Goal: Information Seeking & Learning: Learn about a topic

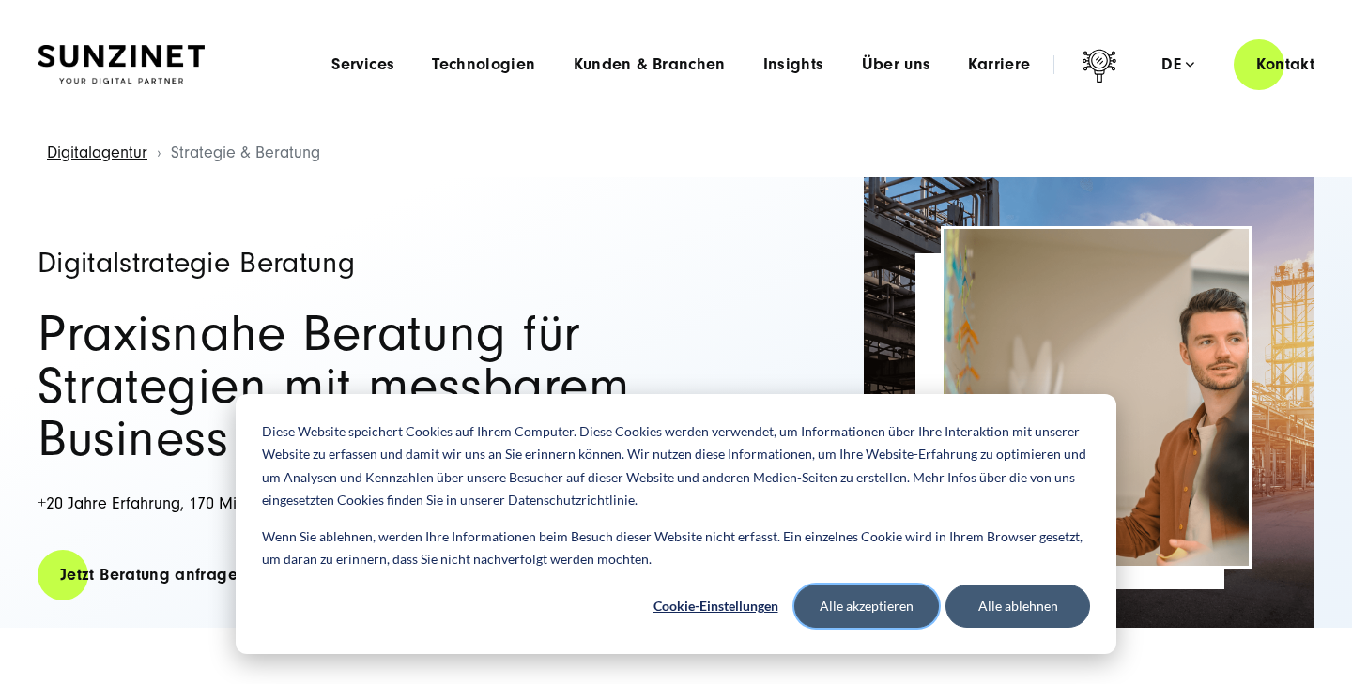
click at [830, 605] on button "Alle akzeptieren" at bounding box center [866, 606] width 145 height 43
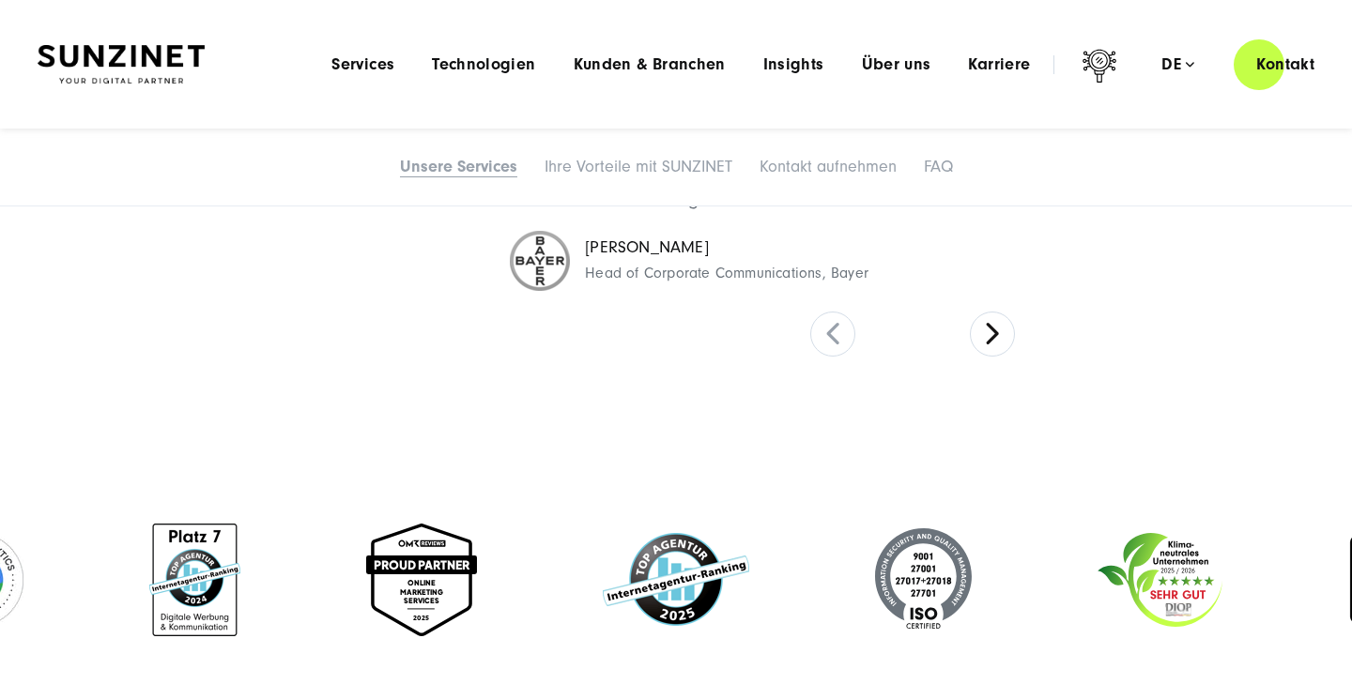
scroll to position [4162, 0]
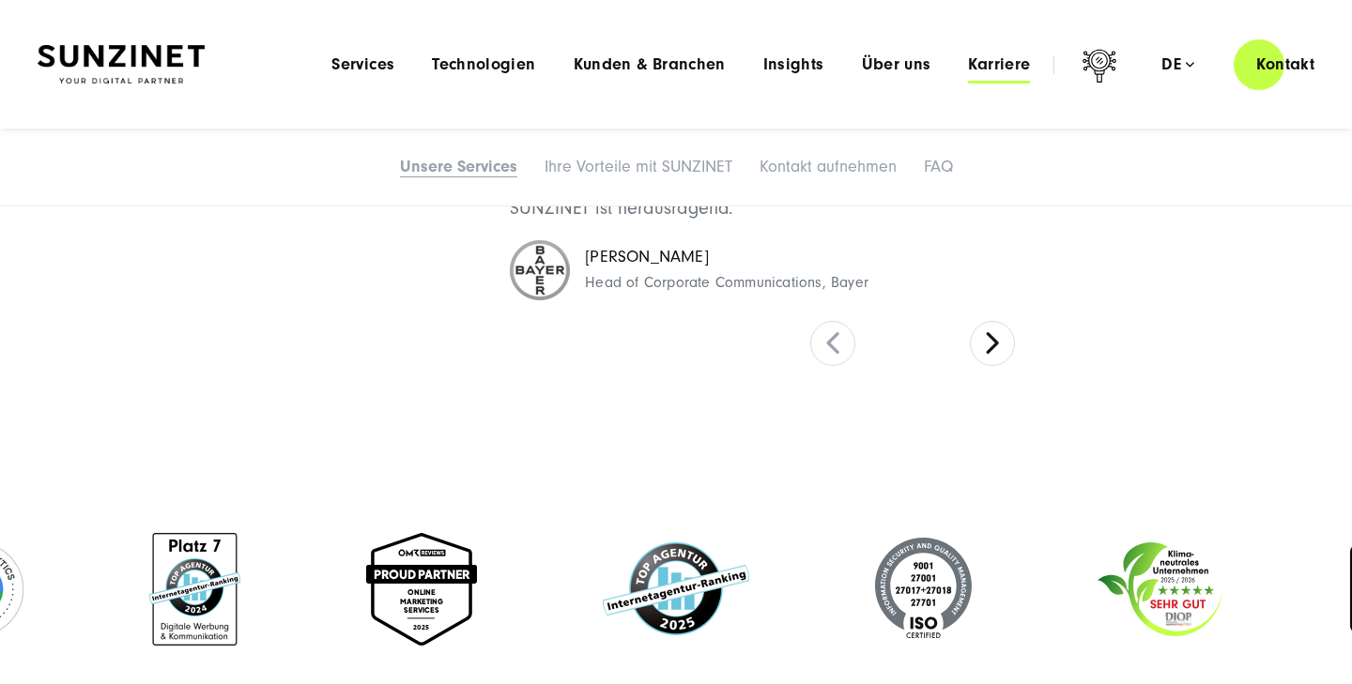
click at [981, 57] on span "Karriere" at bounding box center [999, 64] width 62 height 19
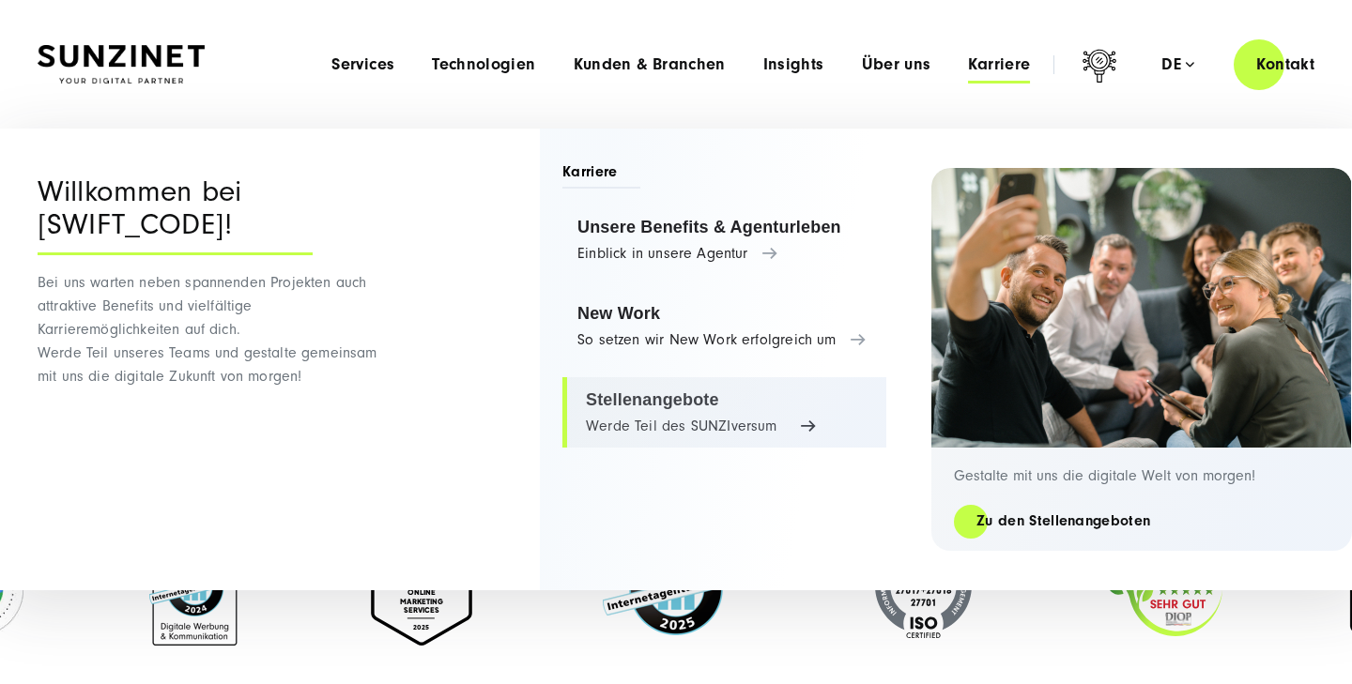
click at [667, 392] on link "Stellenangebote Werde Teil des SUNZIversum" at bounding box center [724, 412] width 324 height 71
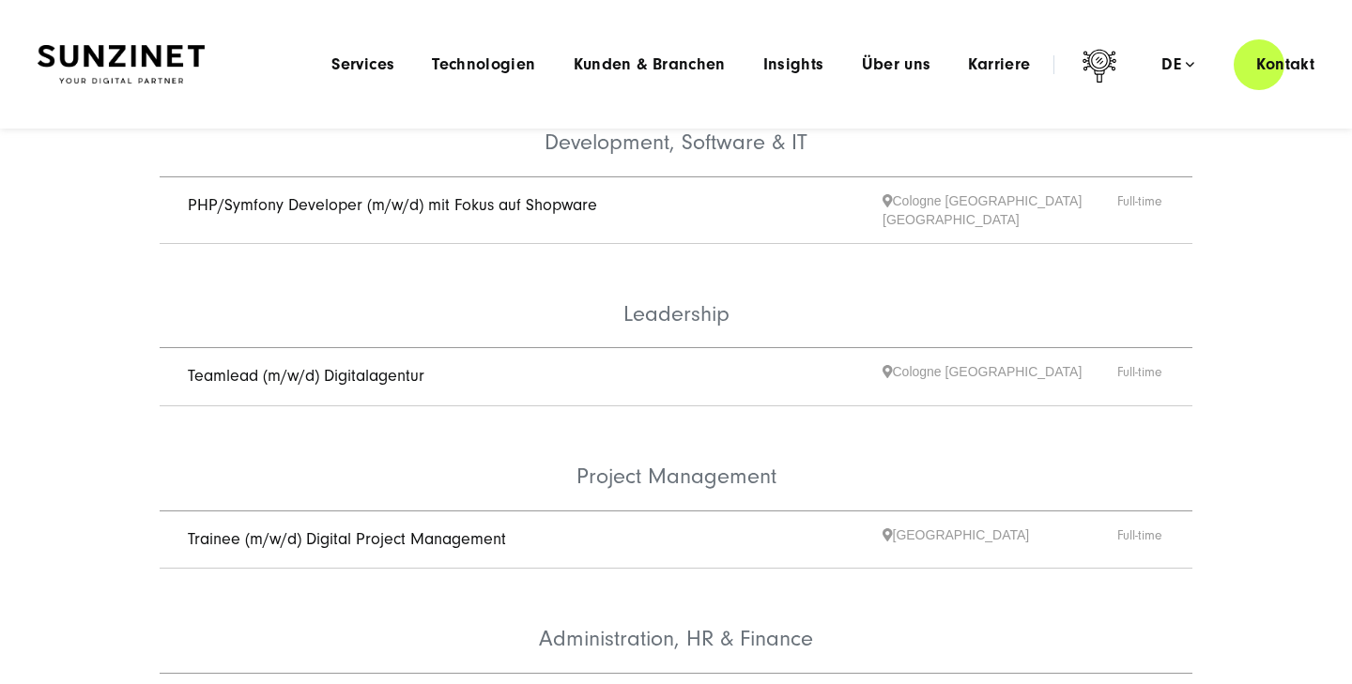
scroll to position [180, 0]
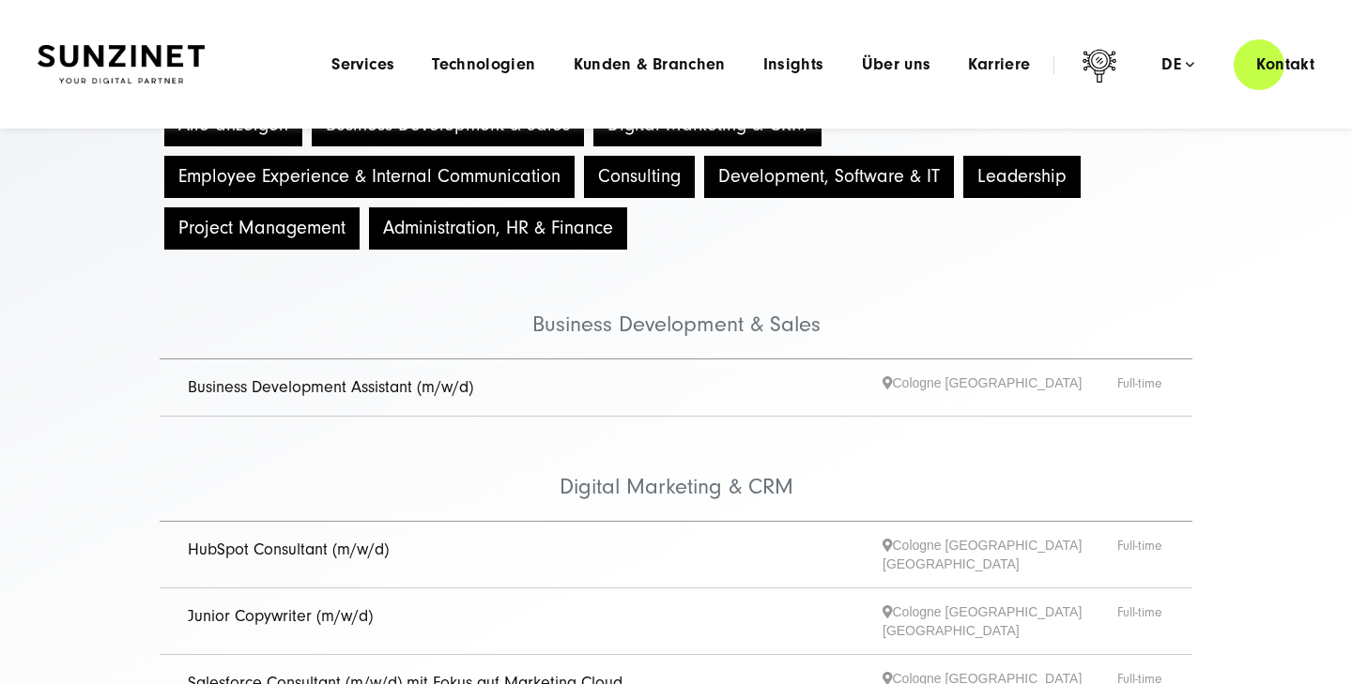
click at [202, 41] on div at bounding box center [121, 65] width 167 height 54
click at [183, 37] on header "Smart Search AI Hier können Sie eine konkrete Frage zu unserer Agentur und unse…" at bounding box center [676, 64] width 1352 height 129
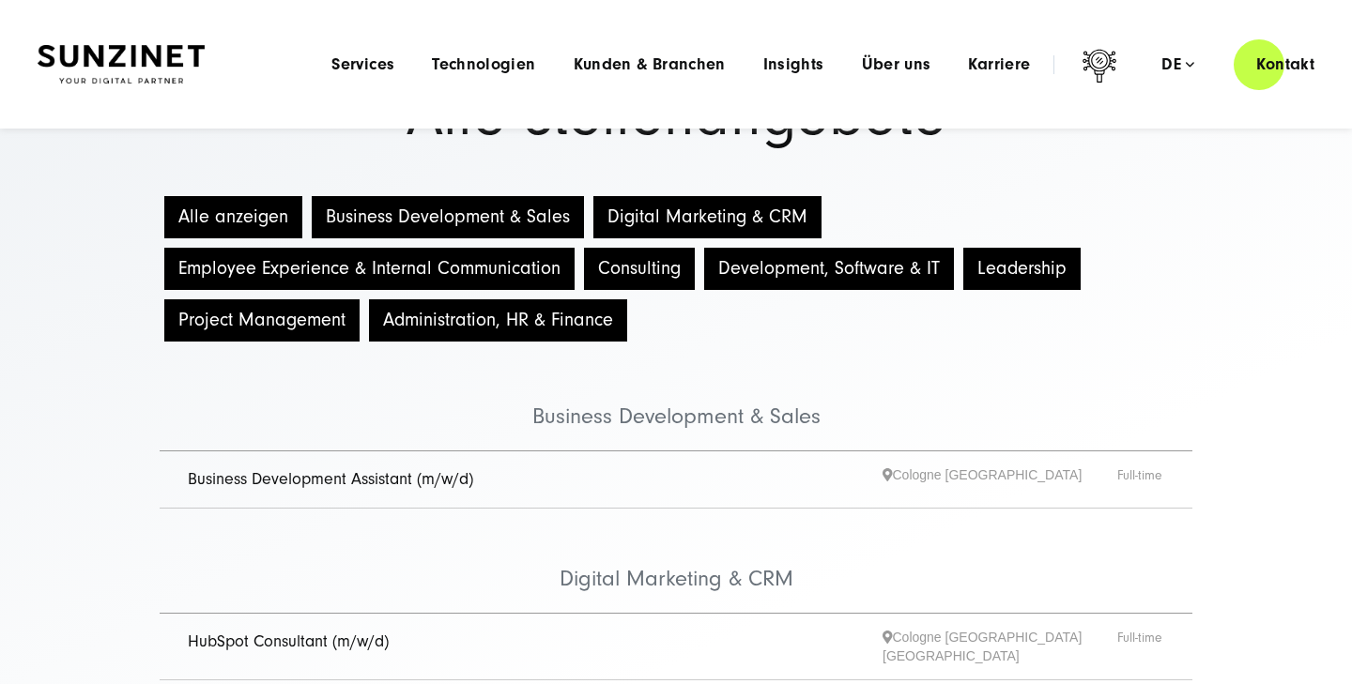
click at [169, 54] on img at bounding box center [121, 64] width 167 height 39
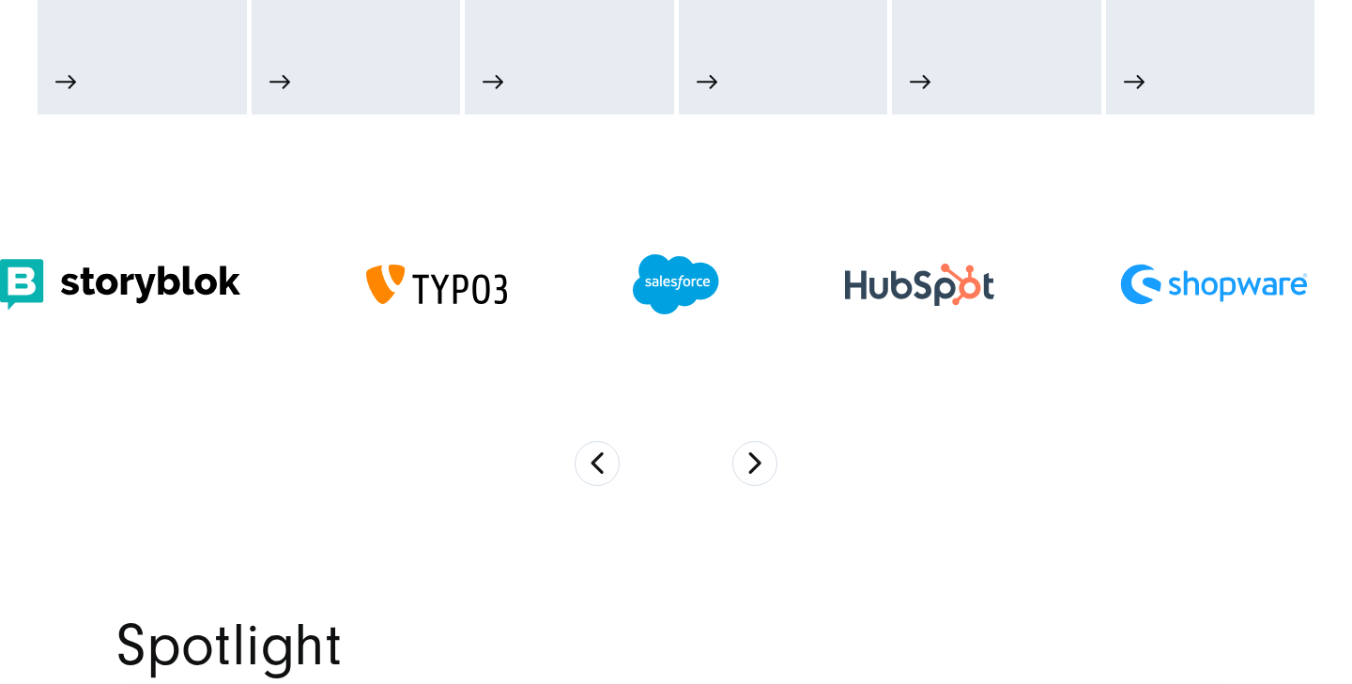
scroll to position [1338, 0]
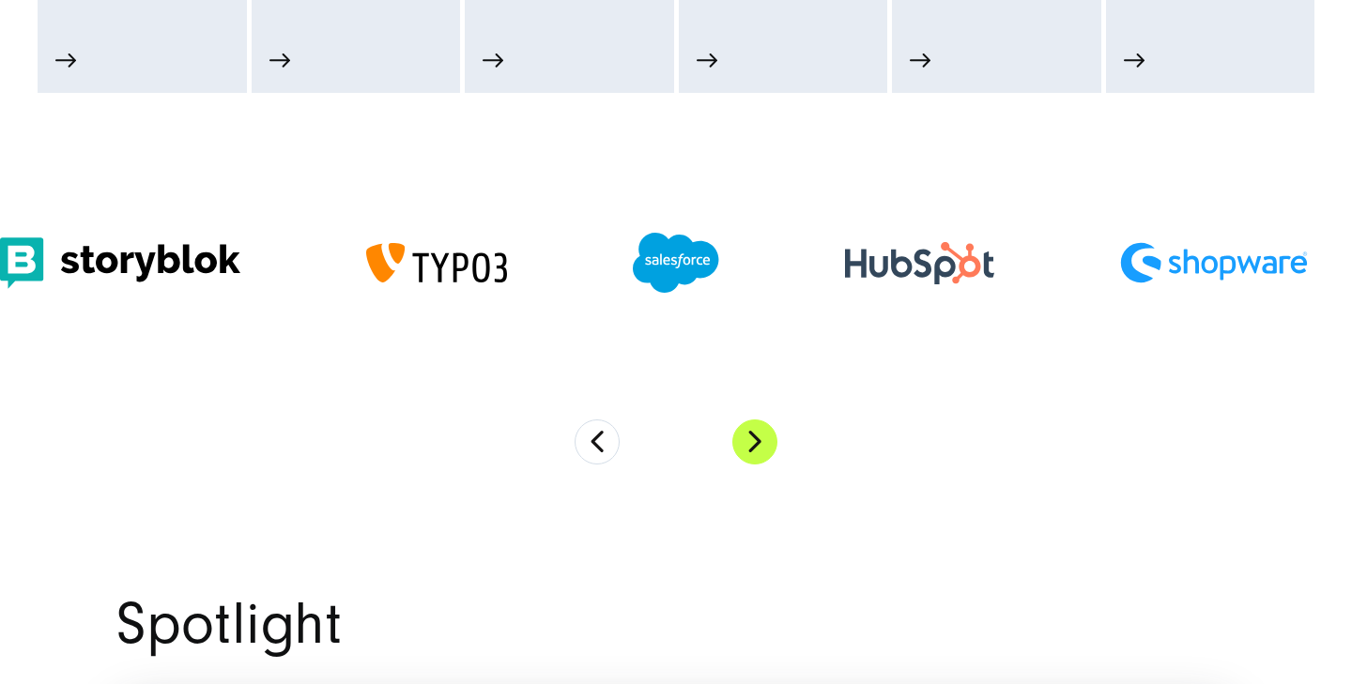
click at [756, 452] on button "Next" at bounding box center [754, 442] width 45 height 45
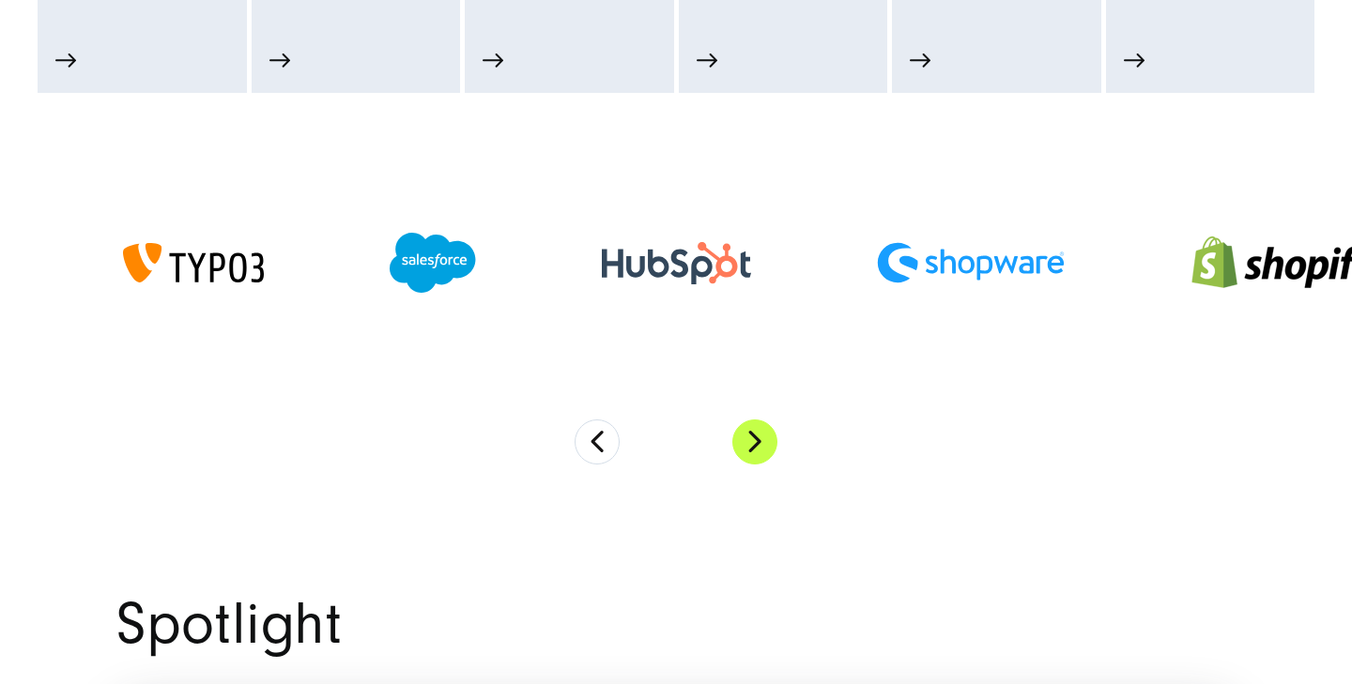
click at [756, 452] on button "Next" at bounding box center [754, 442] width 45 height 45
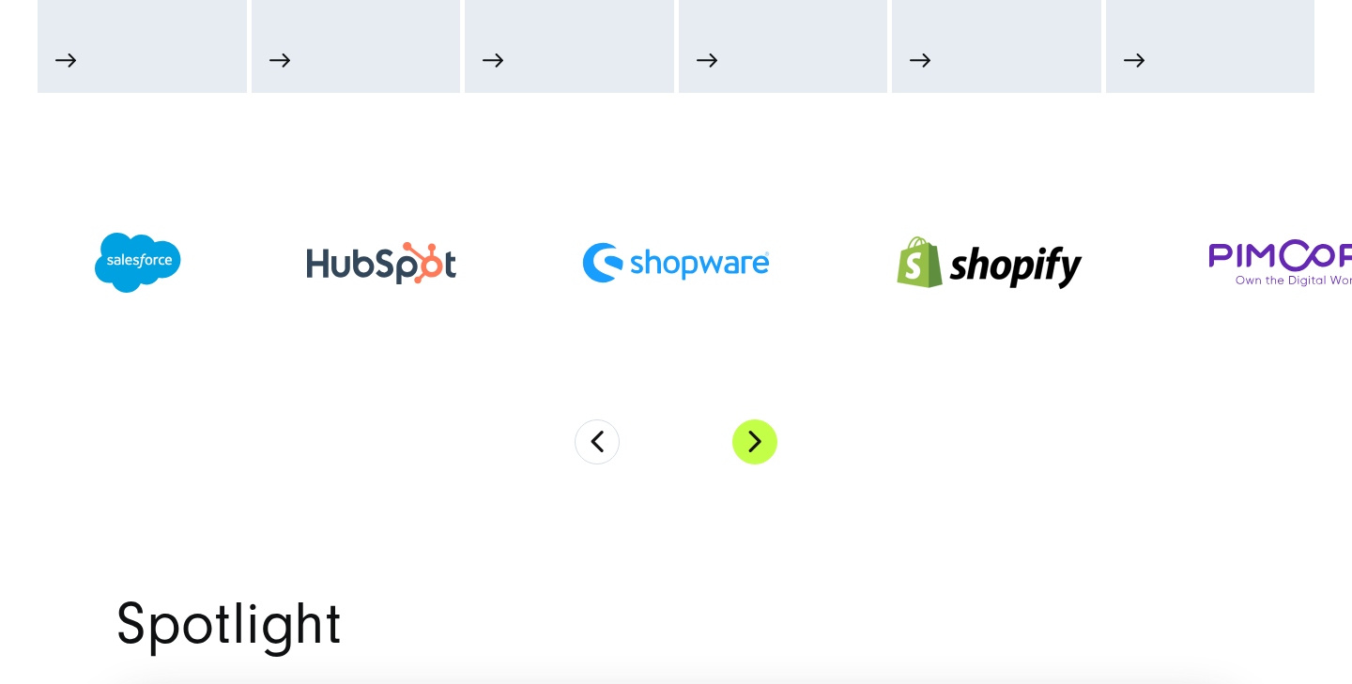
click at [756, 452] on button "Next" at bounding box center [754, 442] width 45 height 45
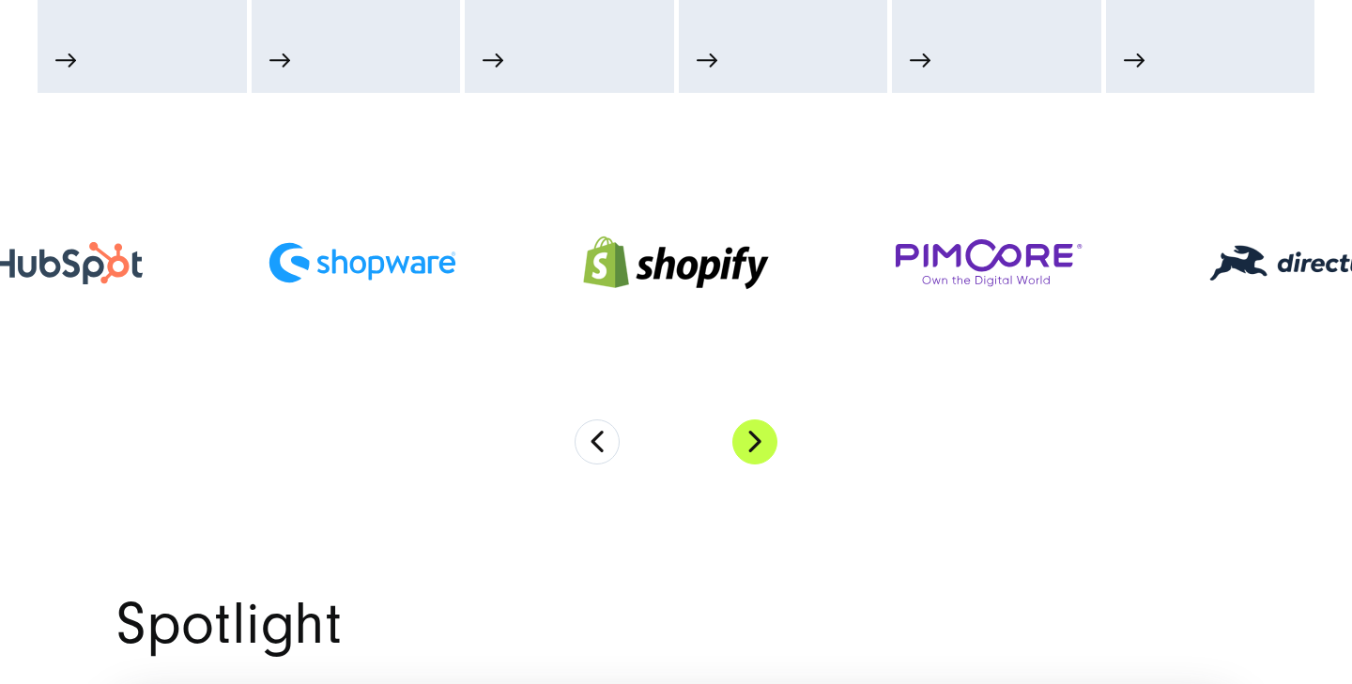
click at [756, 452] on button "Next" at bounding box center [754, 442] width 45 height 45
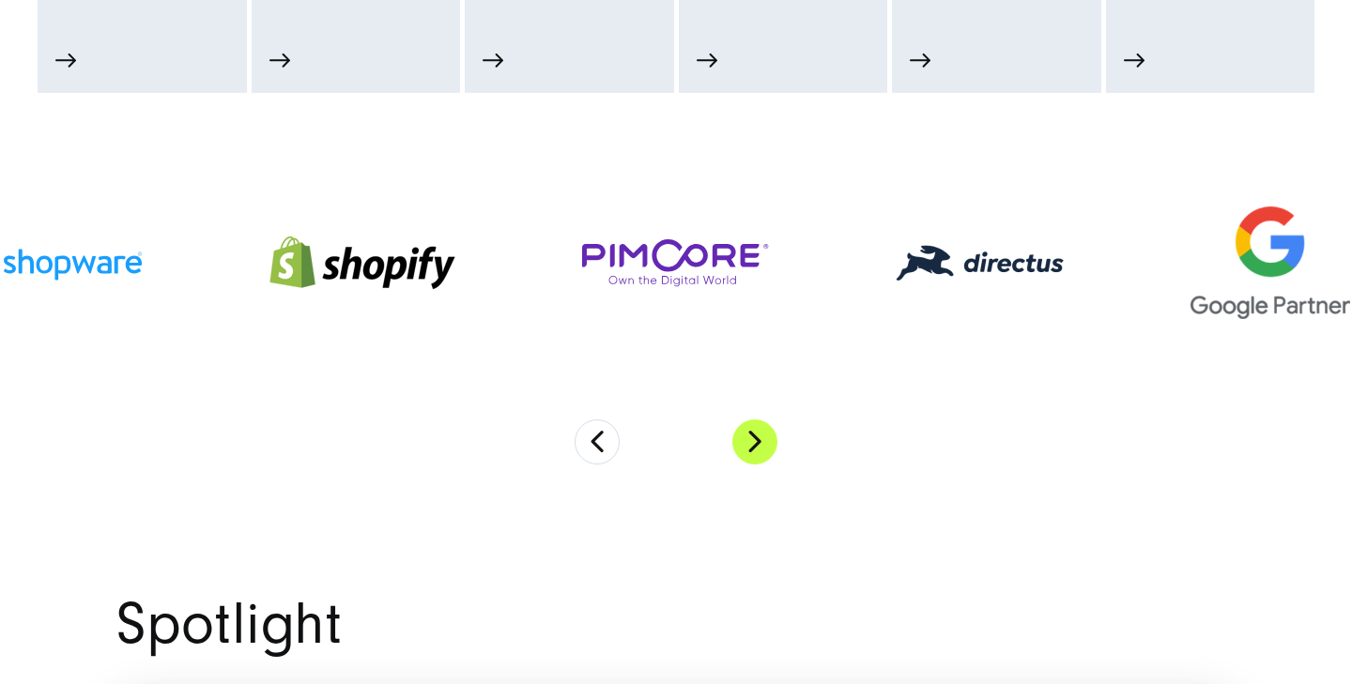
click at [756, 452] on button "Next" at bounding box center [754, 442] width 45 height 45
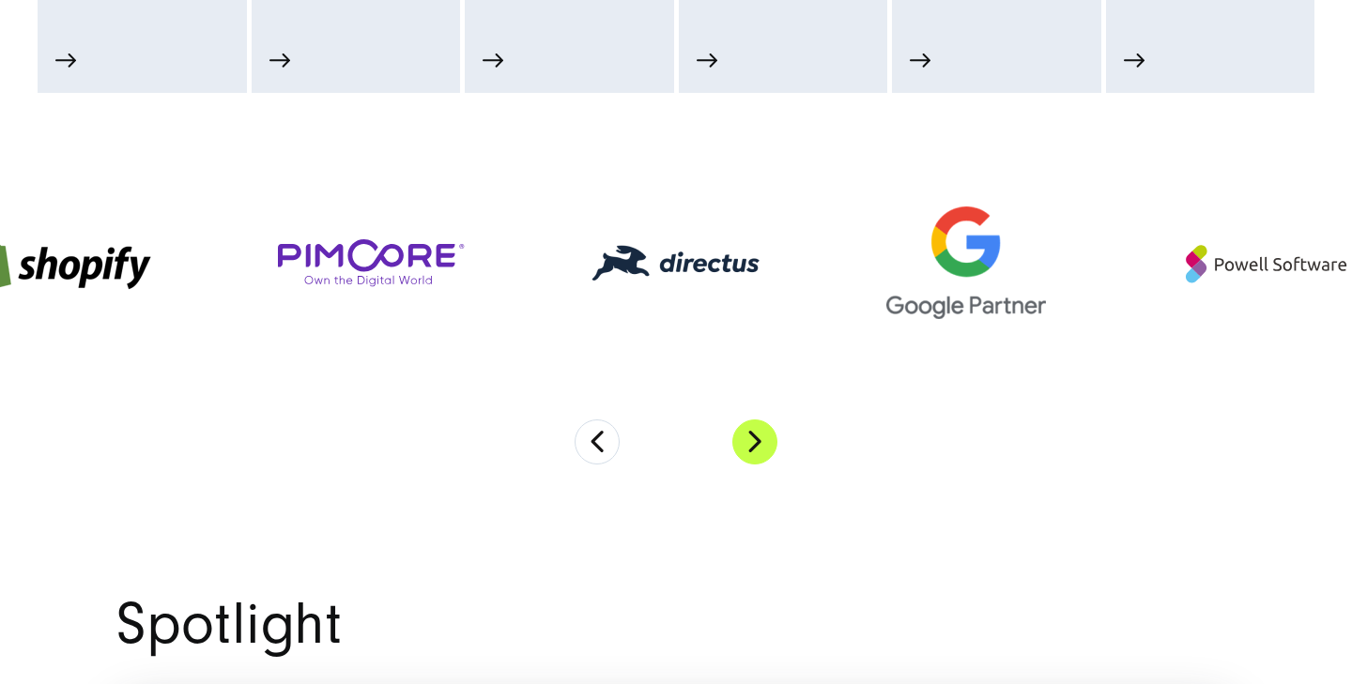
click at [756, 452] on button "Next" at bounding box center [754, 442] width 45 height 45
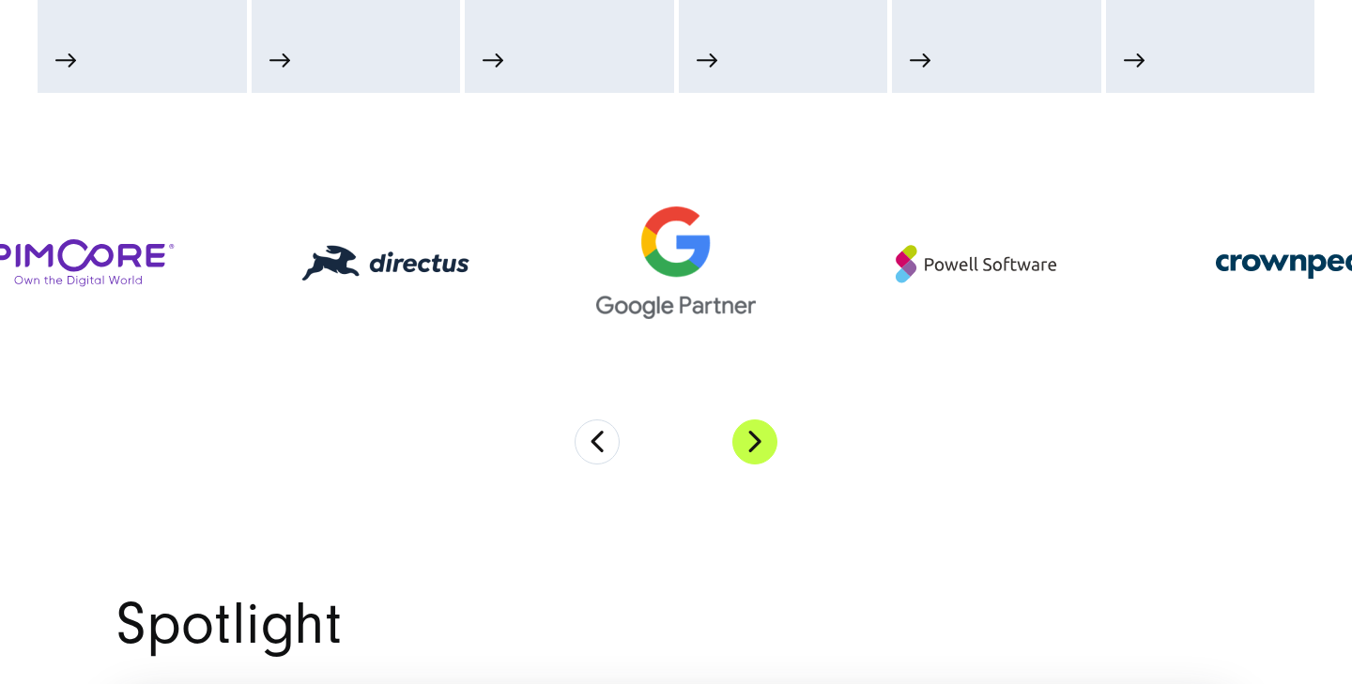
click at [756, 452] on button "Next" at bounding box center [754, 442] width 45 height 45
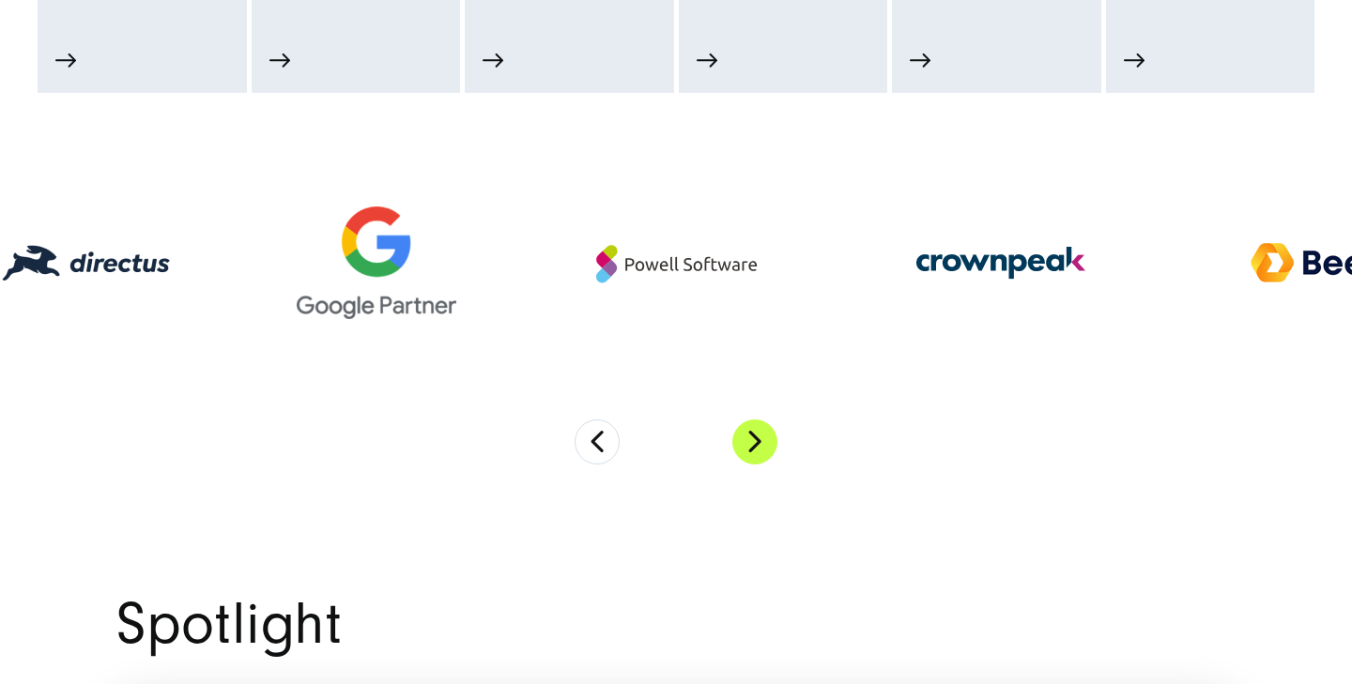
click at [756, 452] on button "Next" at bounding box center [754, 442] width 45 height 45
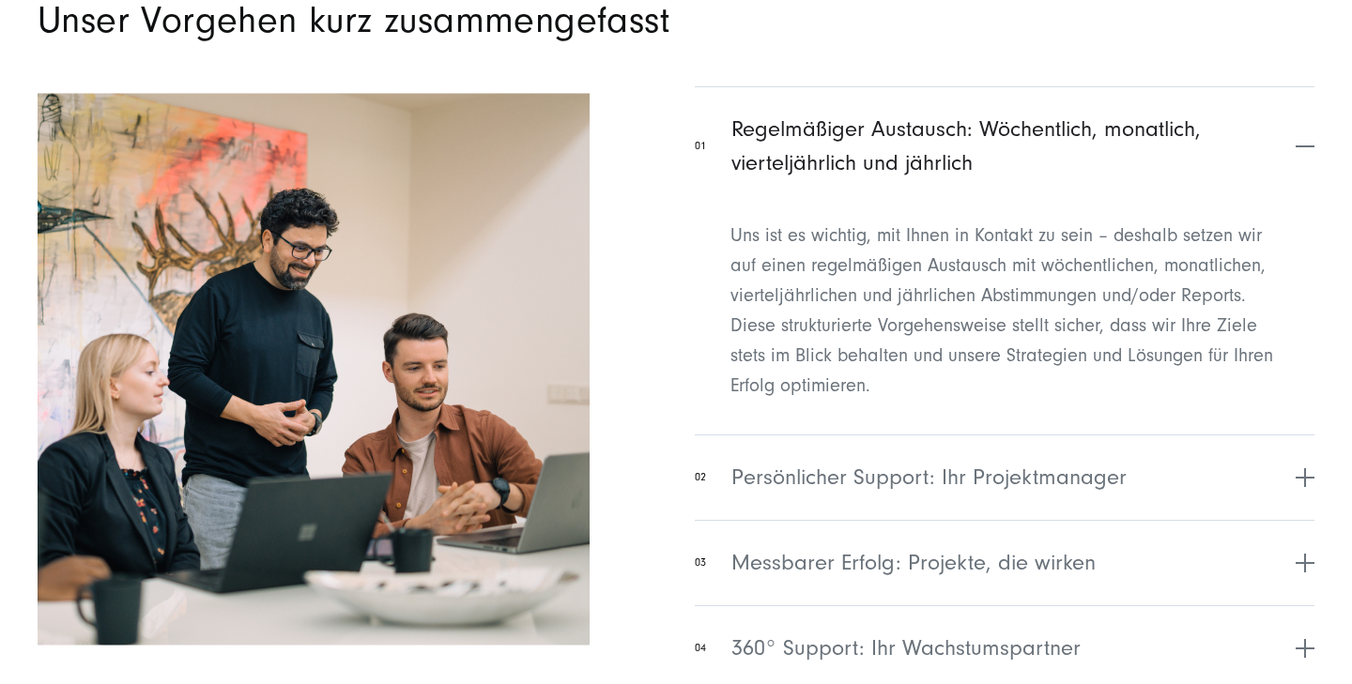
scroll to position [7292, 0]
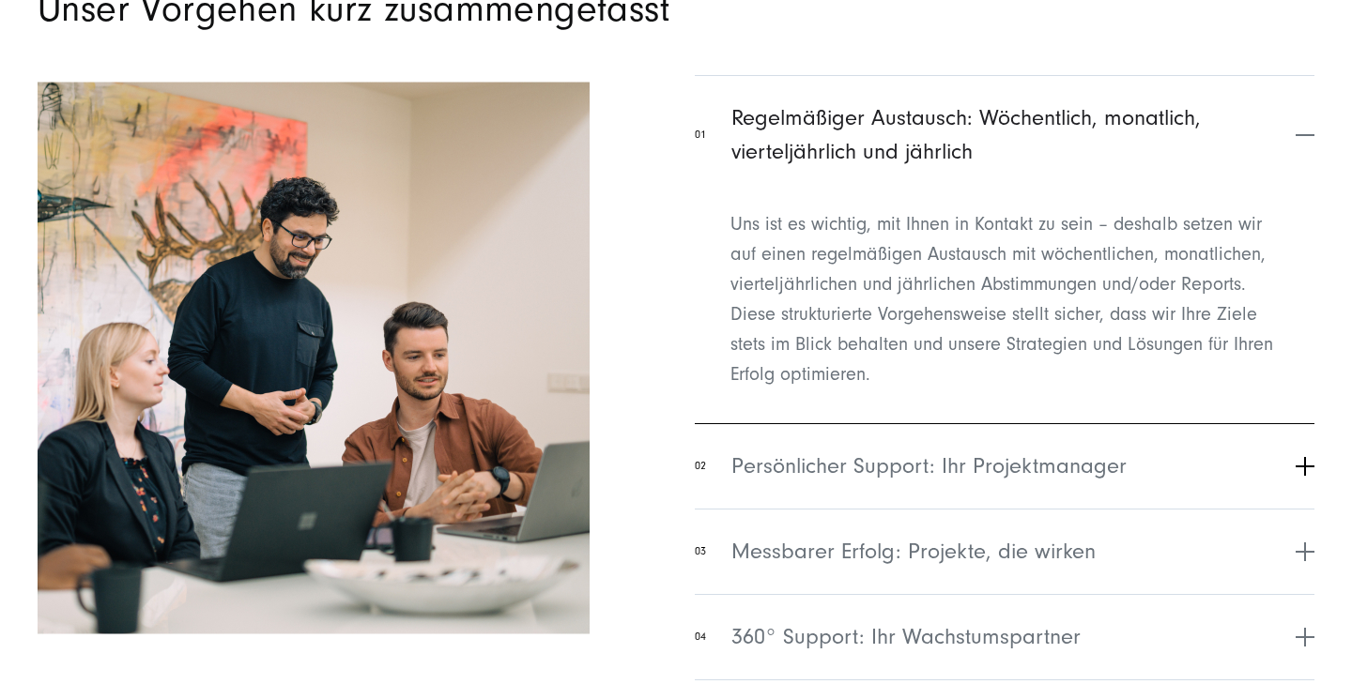
click at [925, 478] on span "Persönlicher Support: Ihr Projektmanager" at bounding box center [928, 467] width 395 height 34
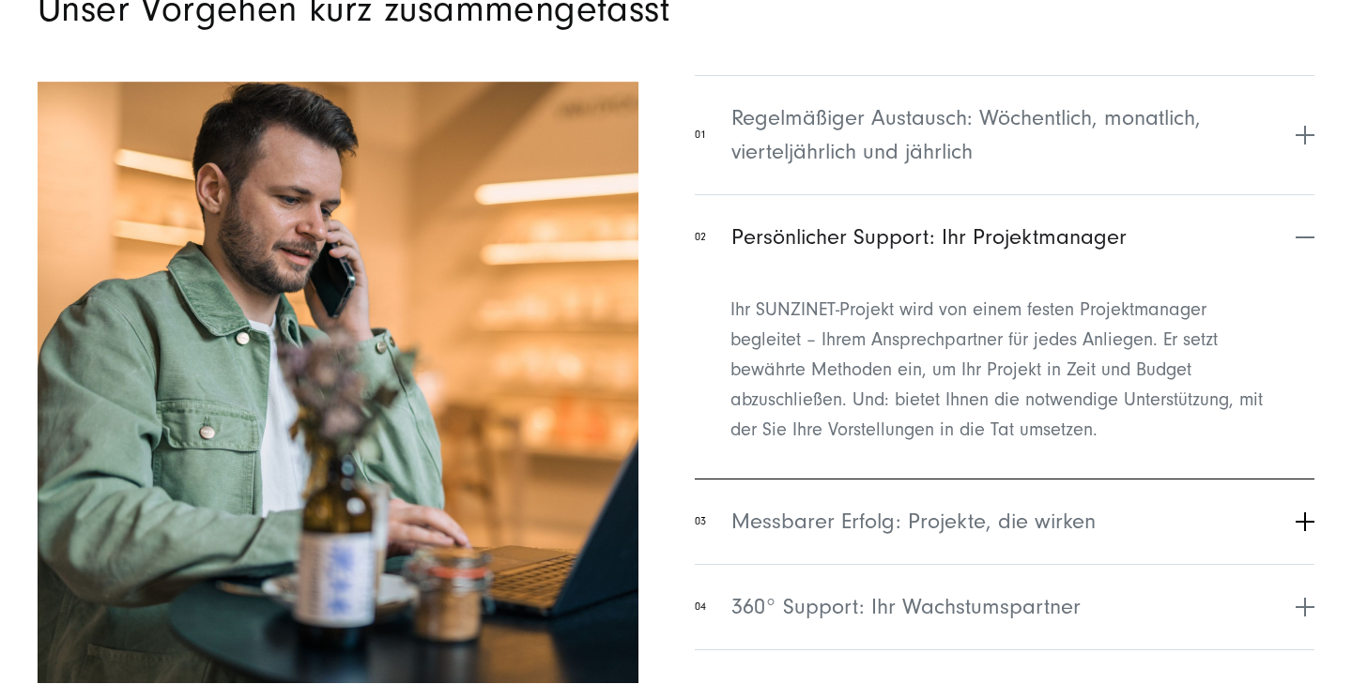
click at [918, 535] on span "Messbarer Erfolg: Projekte, die wirken" at bounding box center [913, 522] width 364 height 34
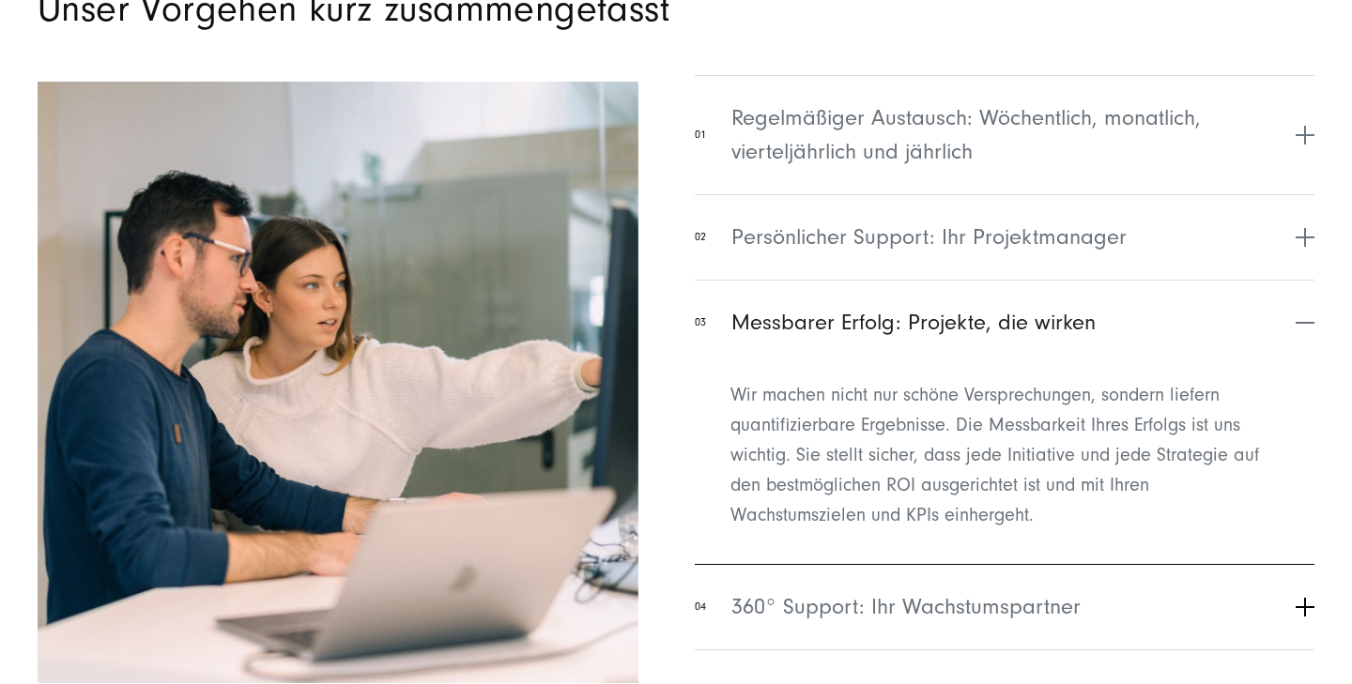
click at [906, 603] on span "360° Support: Ihr Wachstumspartner" at bounding box center [905, 607] width 349 height 34
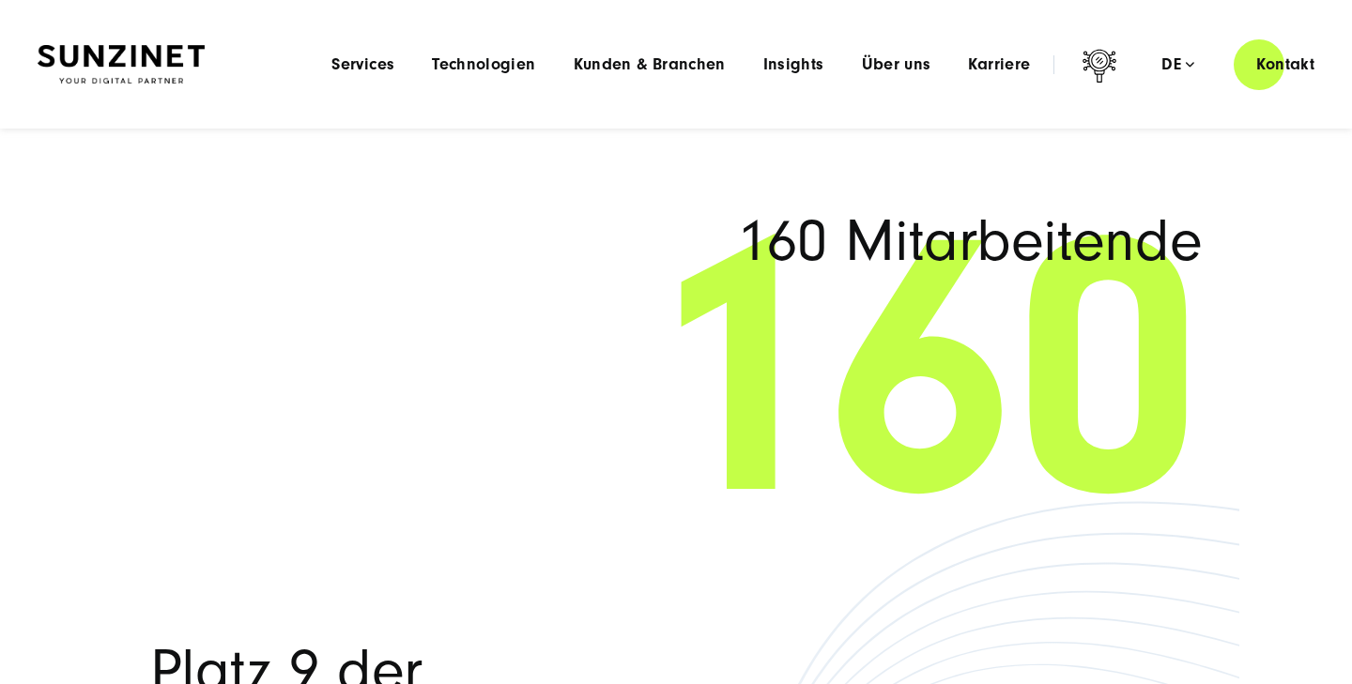
scroll to position [10427, 0]
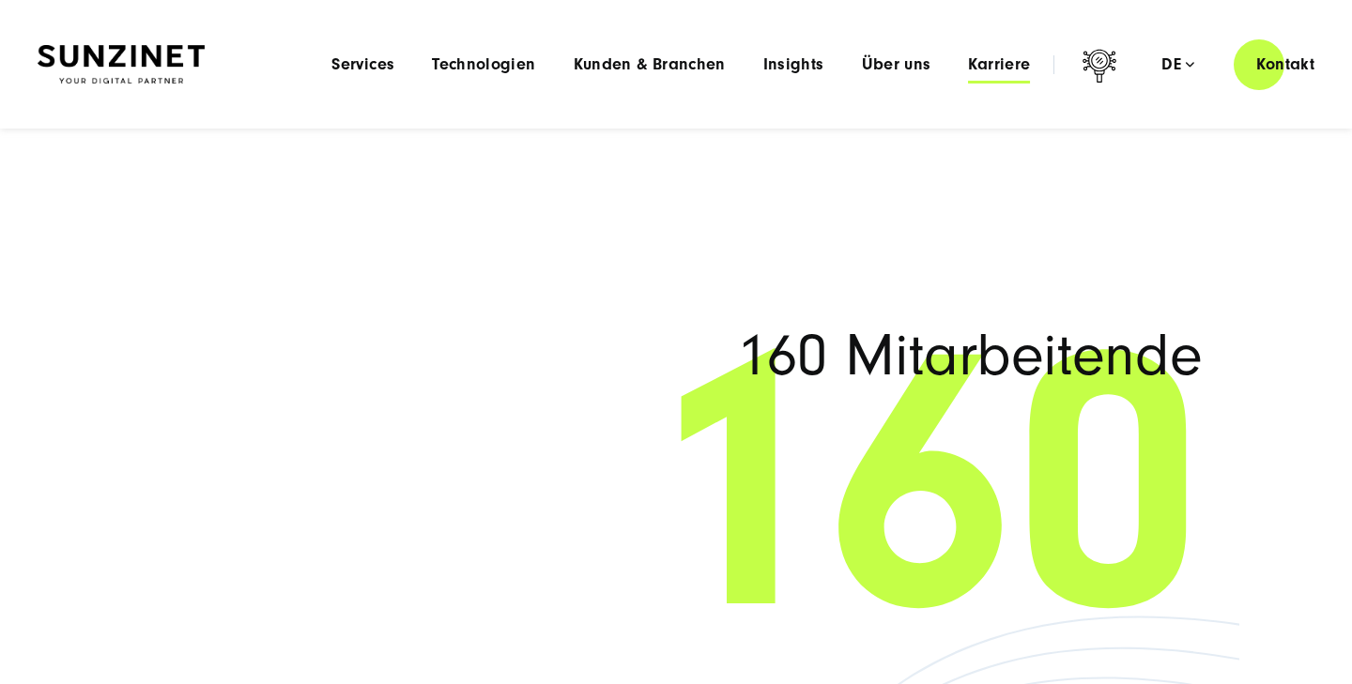
click at [1010, 73] on span "Karriere" at bounding box center [999, 64] width 62 height 19
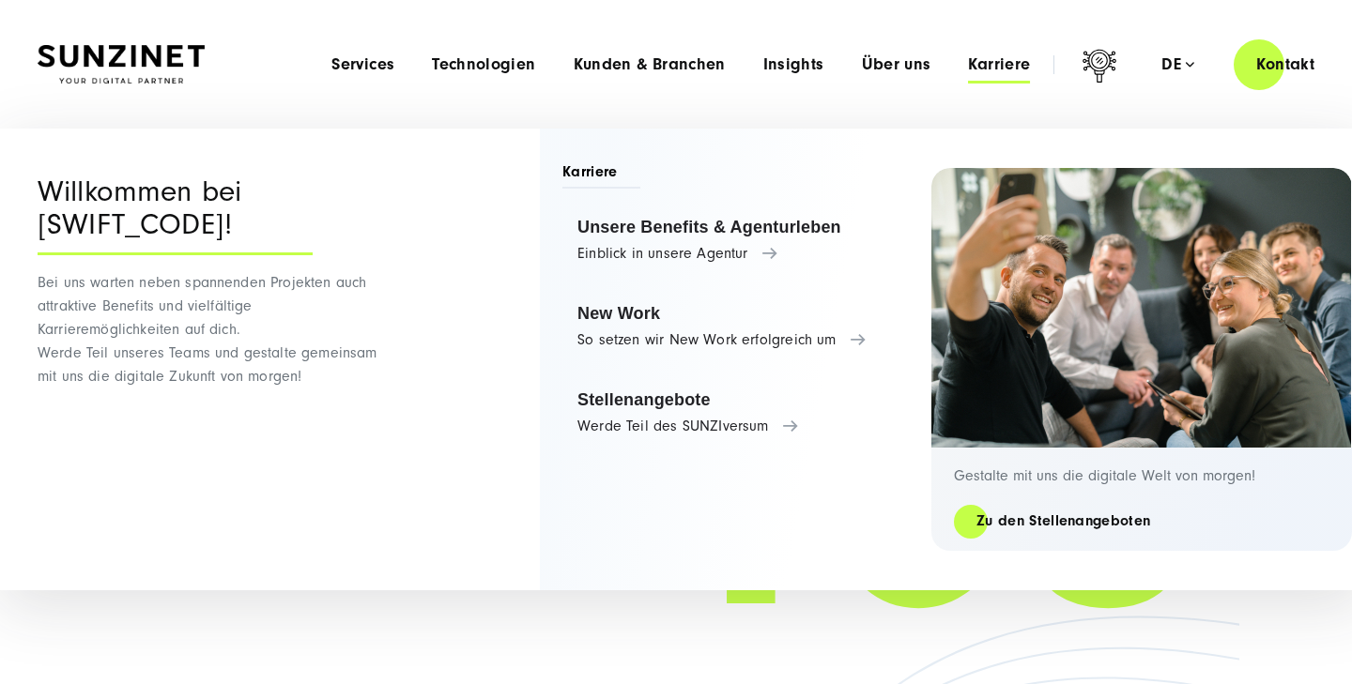
click at [372, 80] on div "Menu Services Menu Full Service Digitalagentur Wir lösen komplexe Herausforderu…" at bounding box center [825, 65] width 1024 height 54
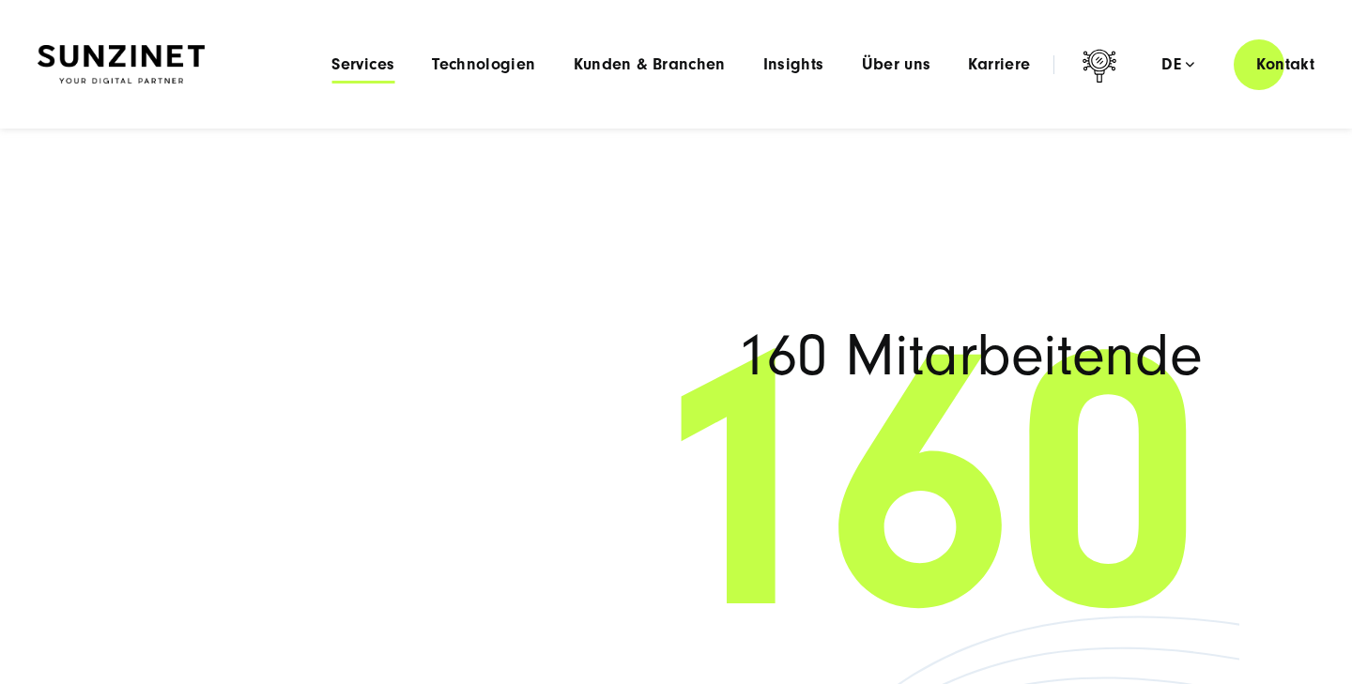
click at [372, 73] on span "Services" at bounding box center [362, 64] width 63 height 19
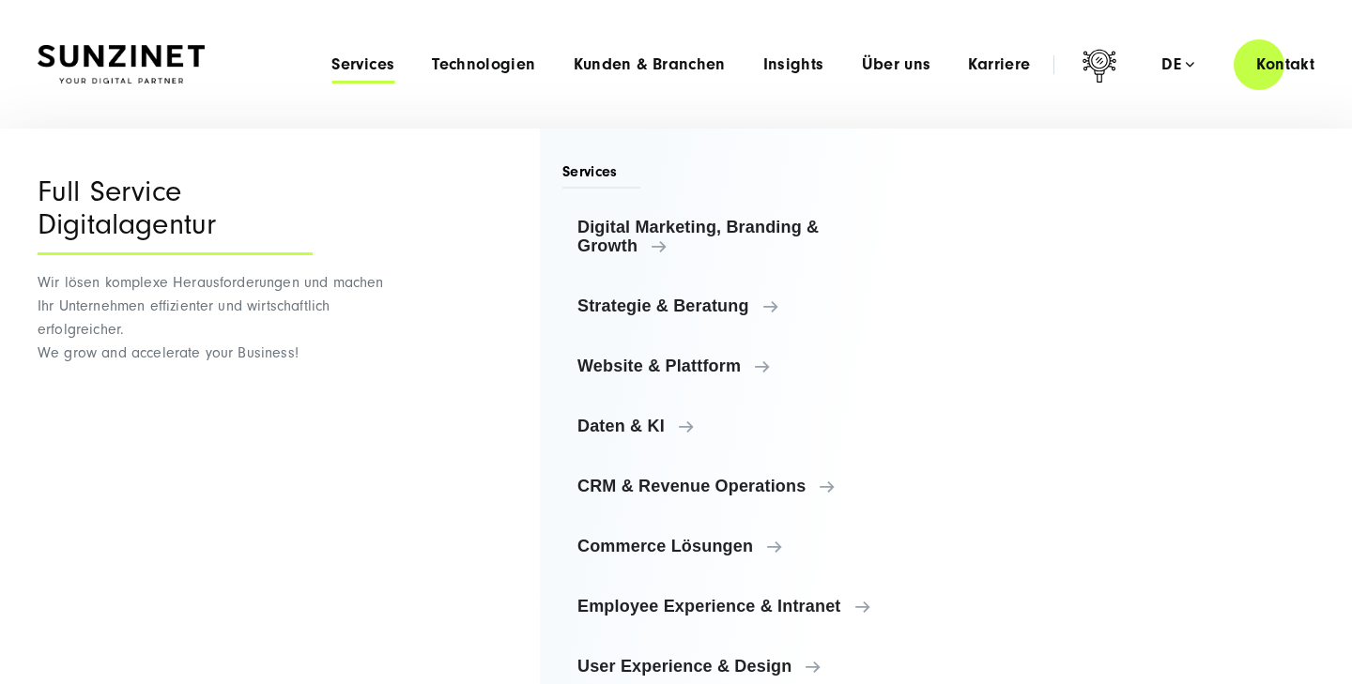
scroll to position [19, 0]
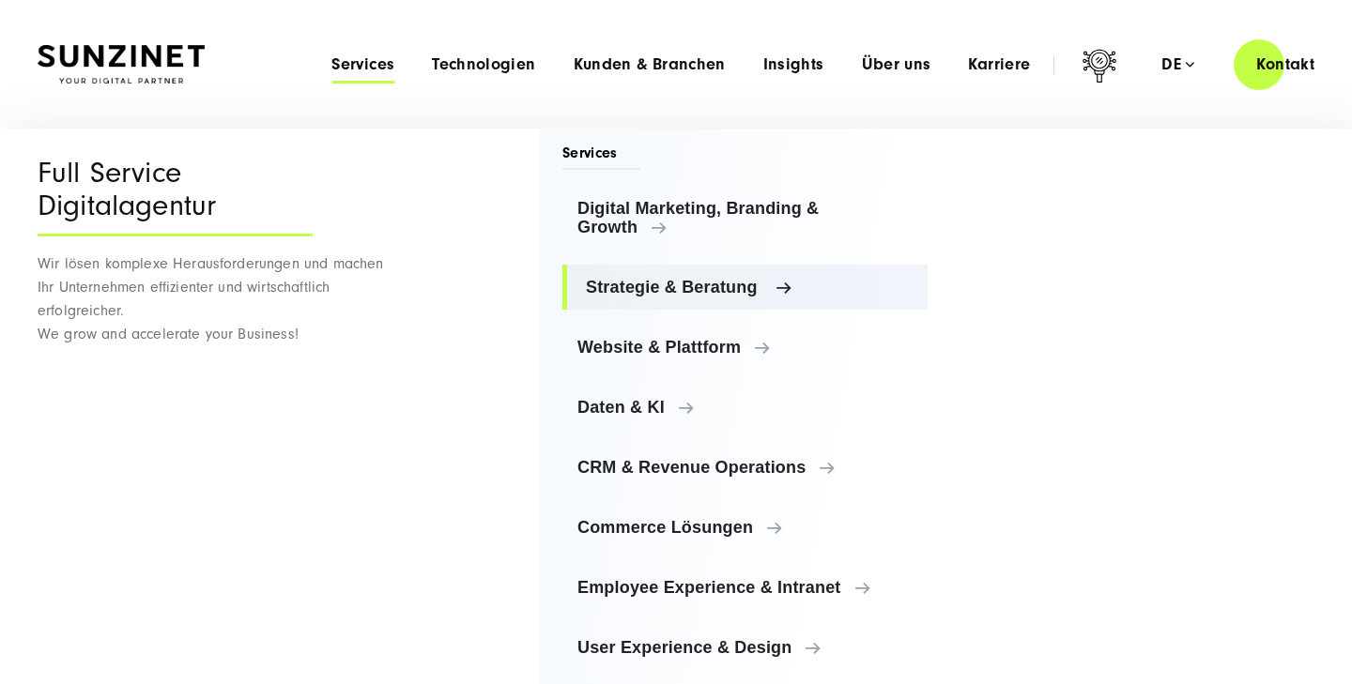
click at [673, 296] on span "Strategie & Beratung" at bounding box center [749, 287] width 327 height 19
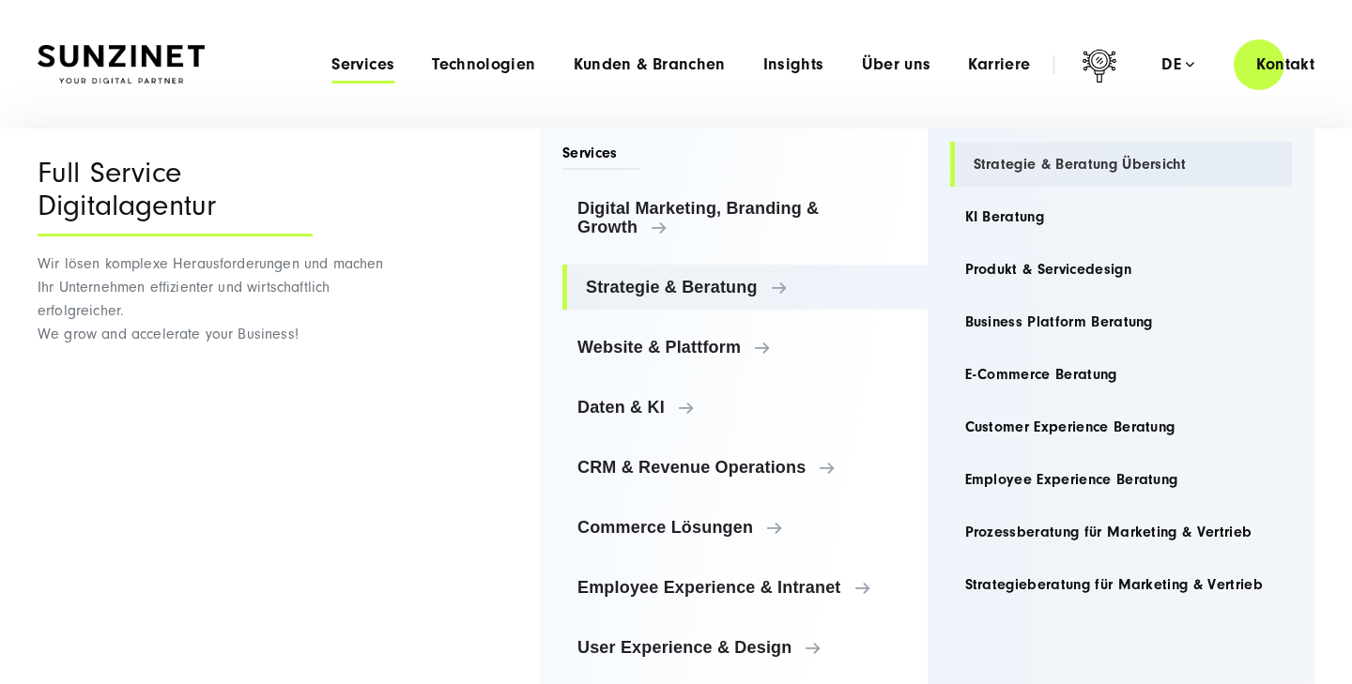
click at [1034, 163] on link "Strategie & Beratung Übersicht" at bounding box center [1121, 164] width 343 height 45
